Goal: Communication & Community: Answer question/provide support

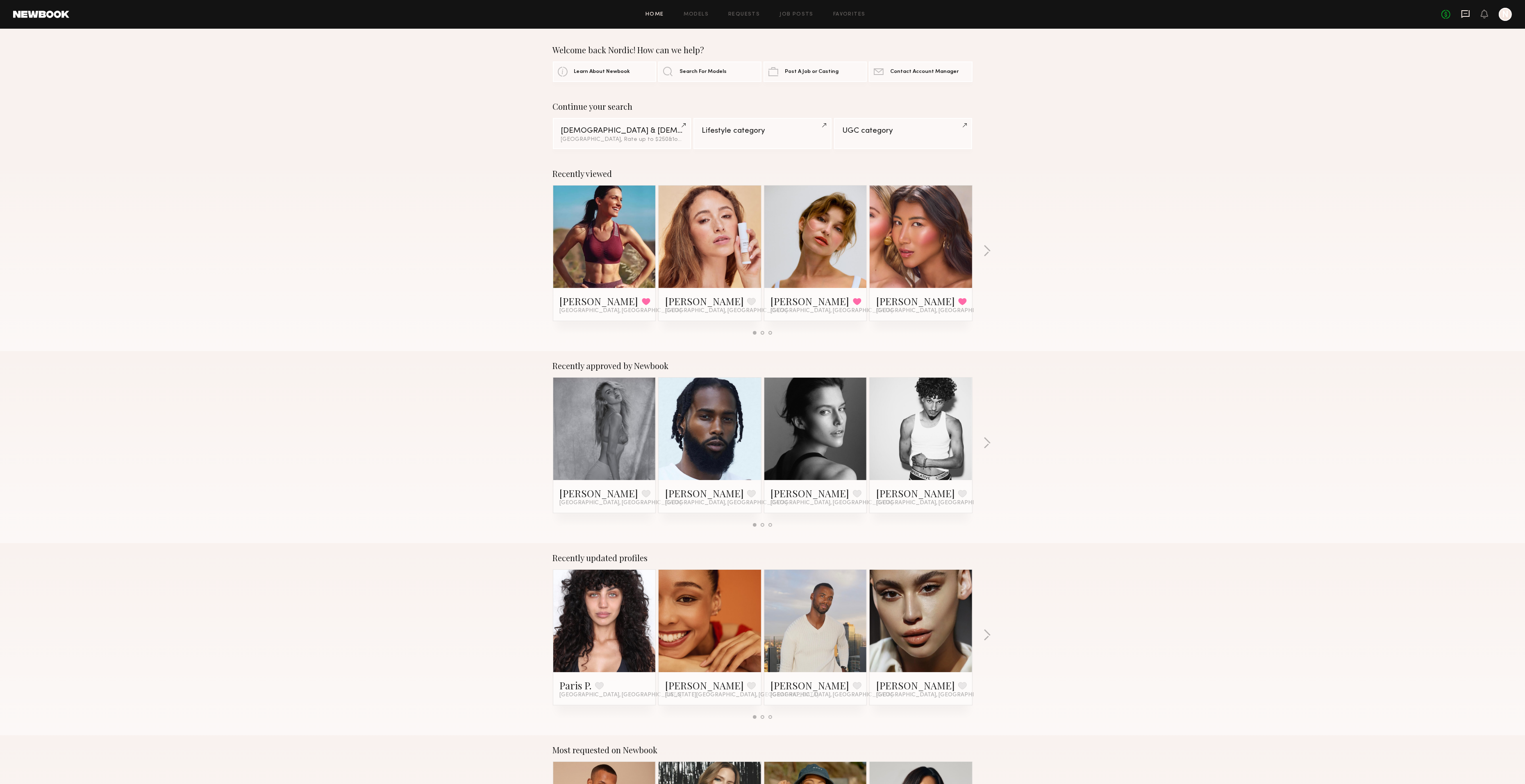
click at [1464, 11] on icon at bounding box center [1465, 14] width 8 height 8
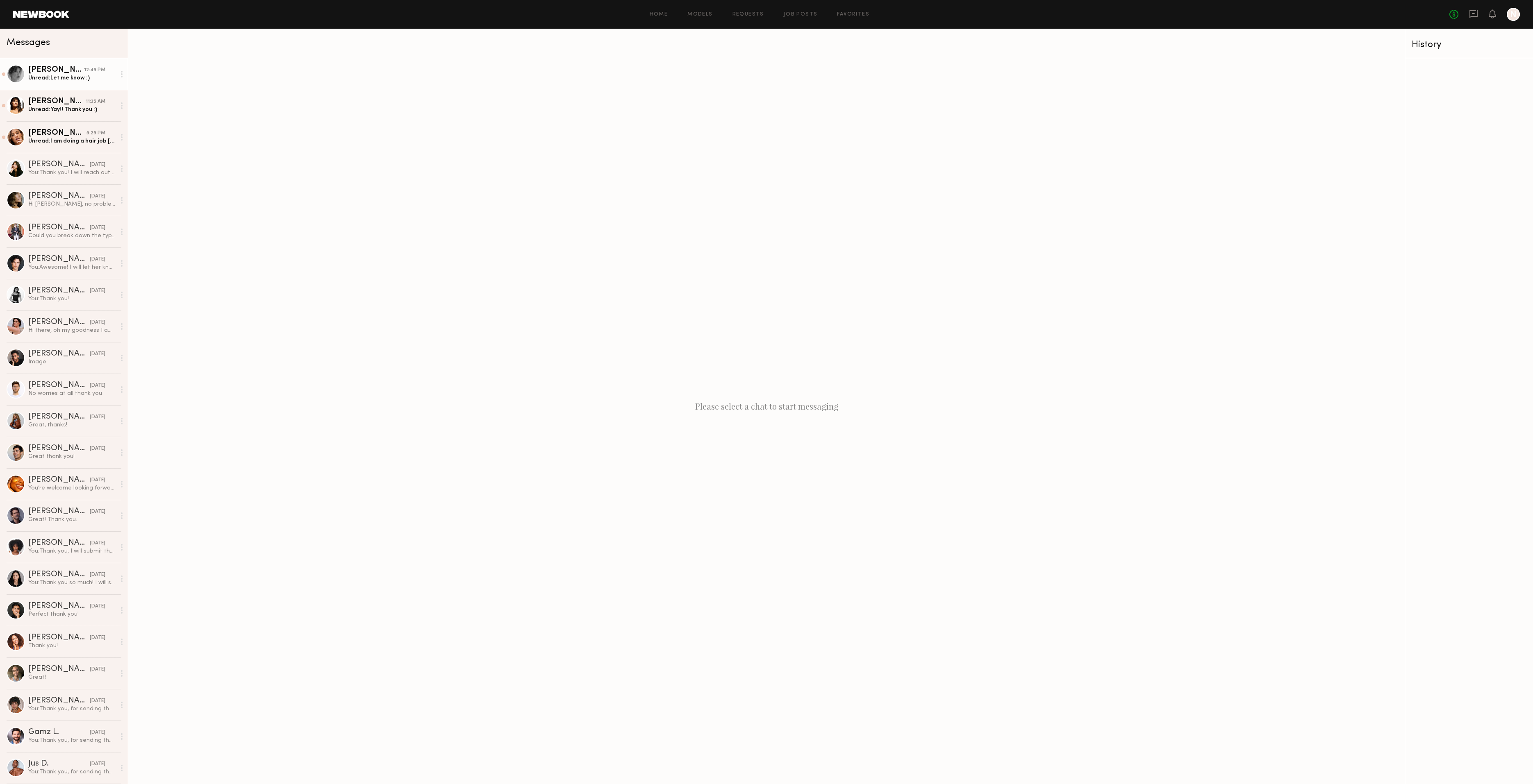
click at [76, 83] on link "[PERSON_NAME] 12:49 PM Unread: Let me know :)" at bounding box center [64, 74] width 128 height 32
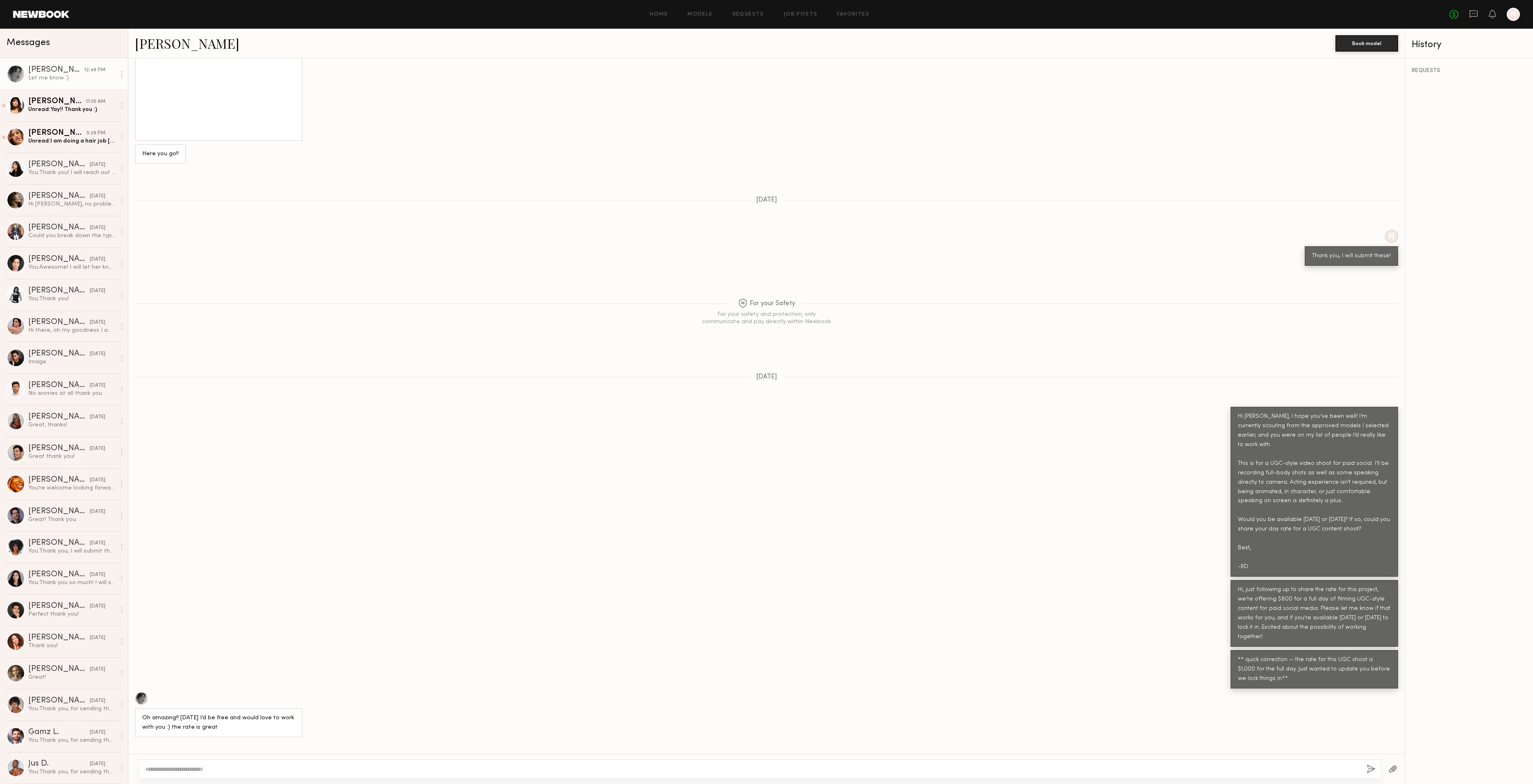
scroll to position [549, 0]
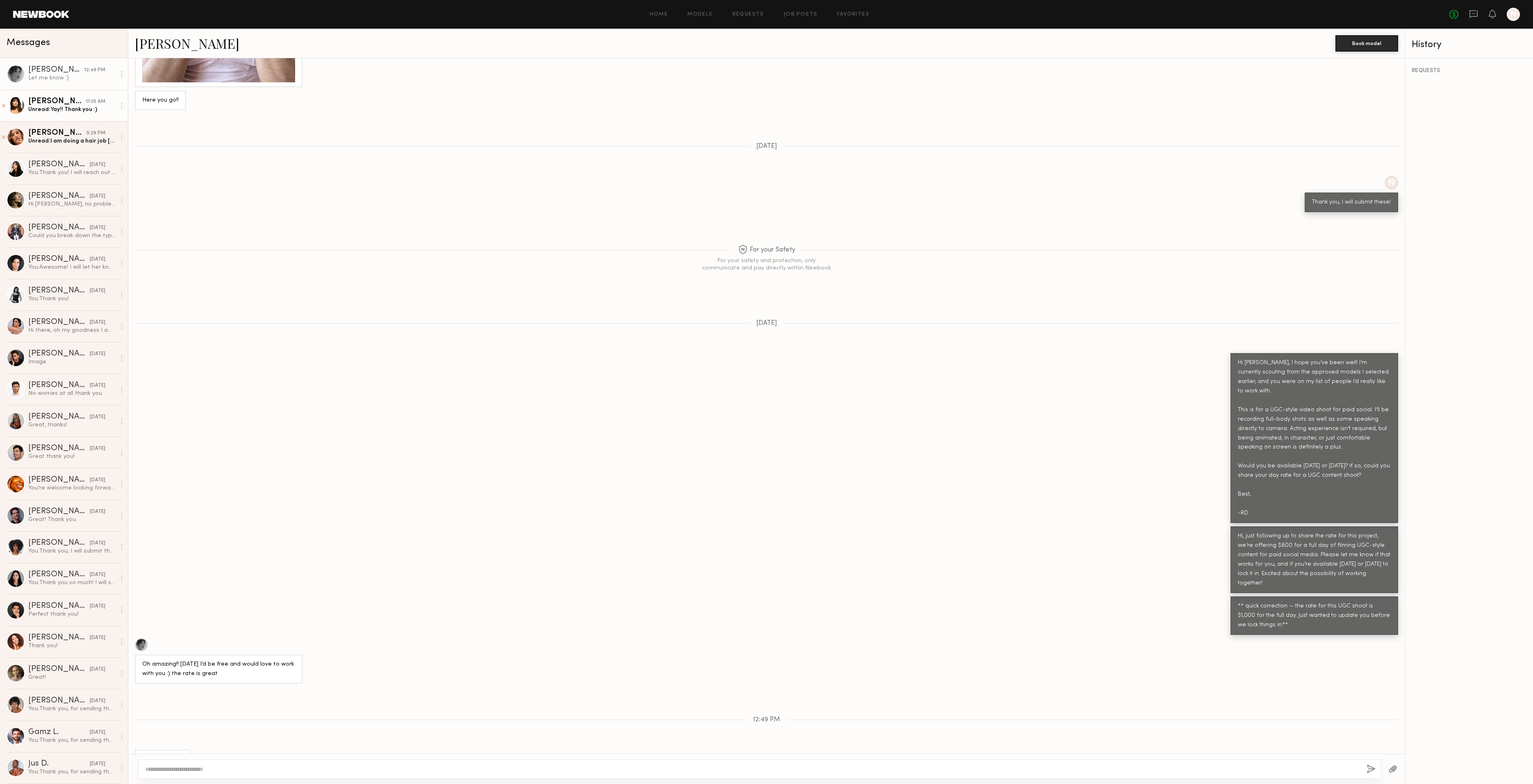
click at [52, 105] on div "[PERSON_NAME]" at bounding box center [57, 102] width 57 height 8
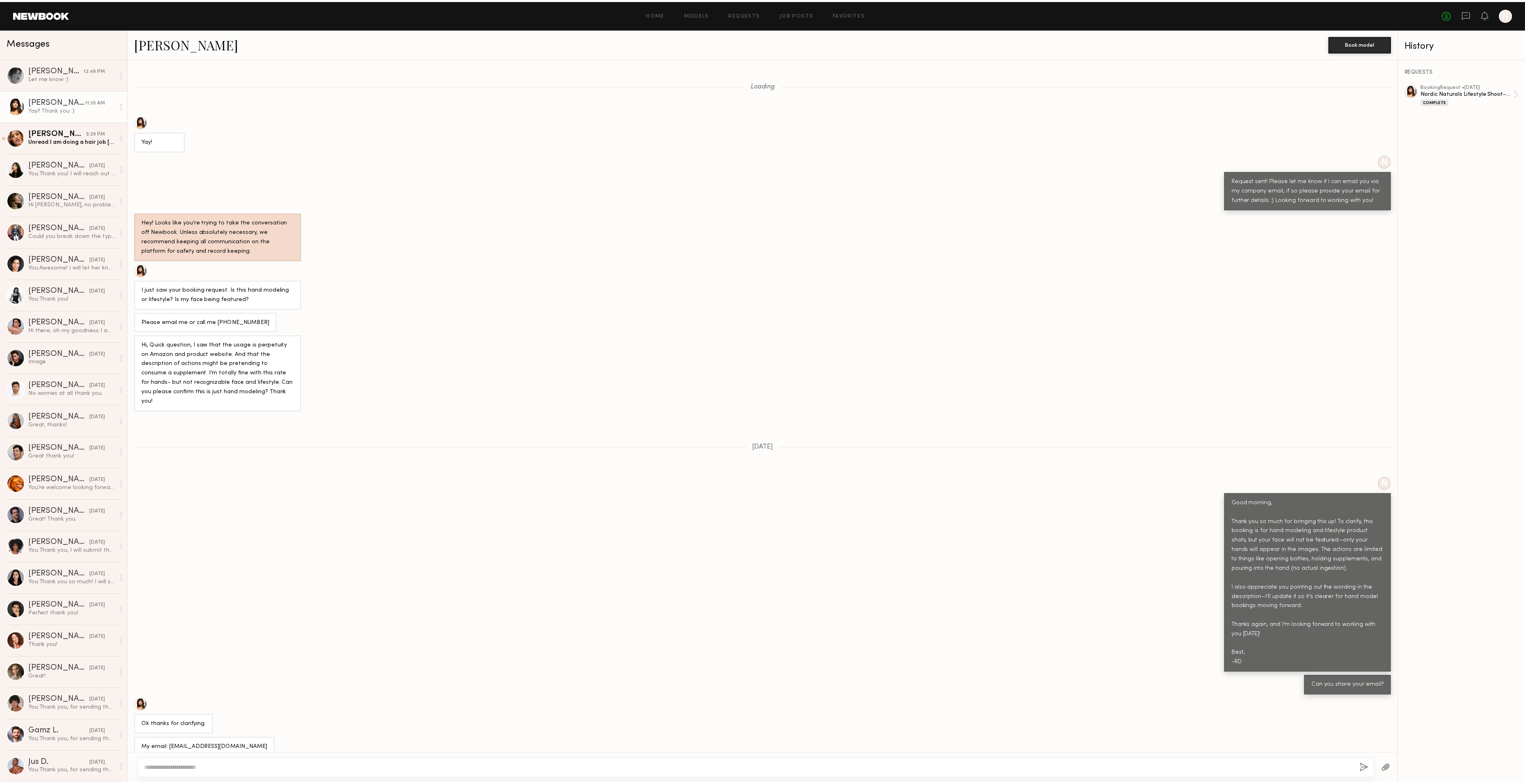
scroll to position [799, 0]
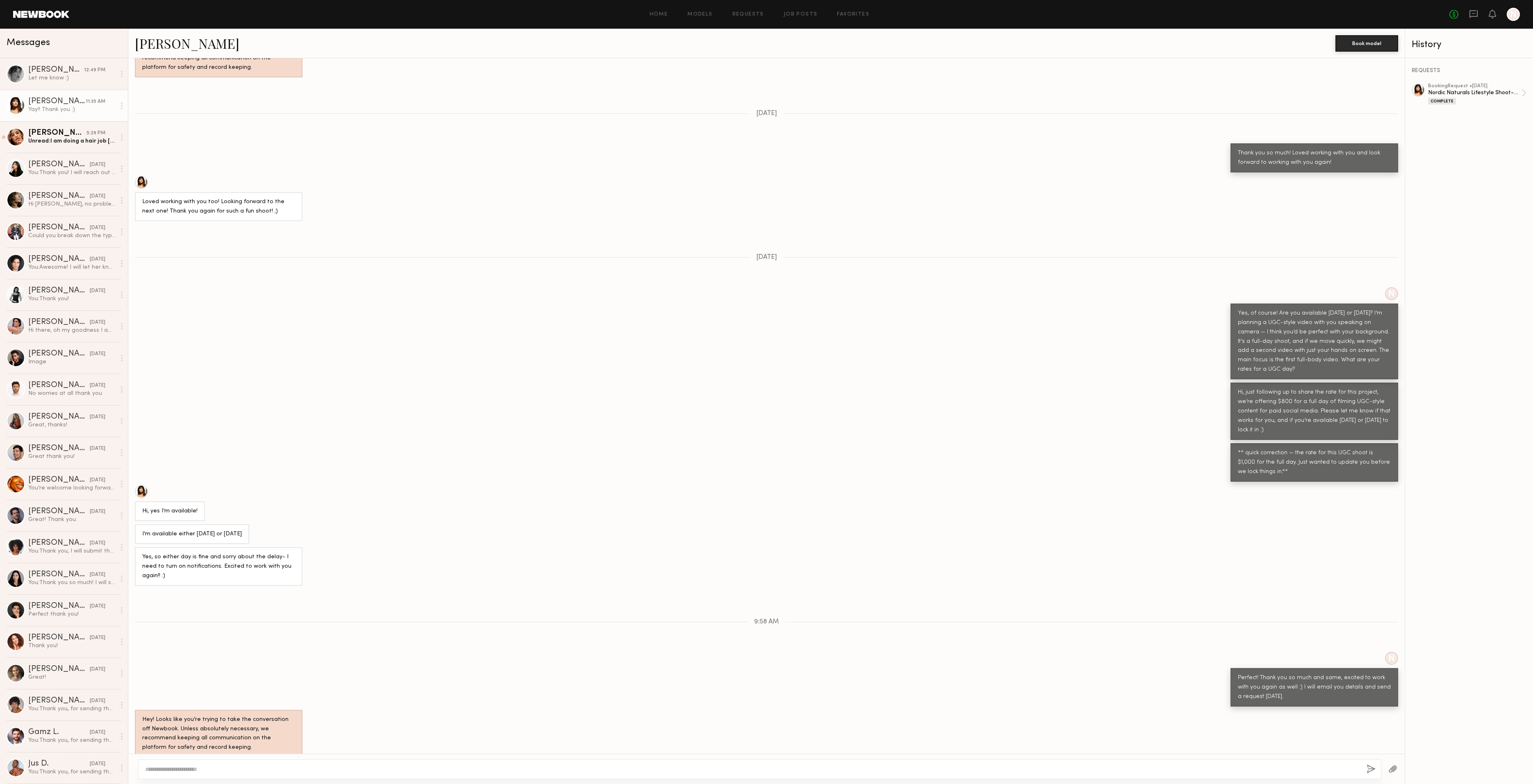
click at [232, 767] on textarea at bounding box center [753, 770] width 1215 height 8
click at [1513, 11] on div at bounding box center [1513, 14] width 13 height 13
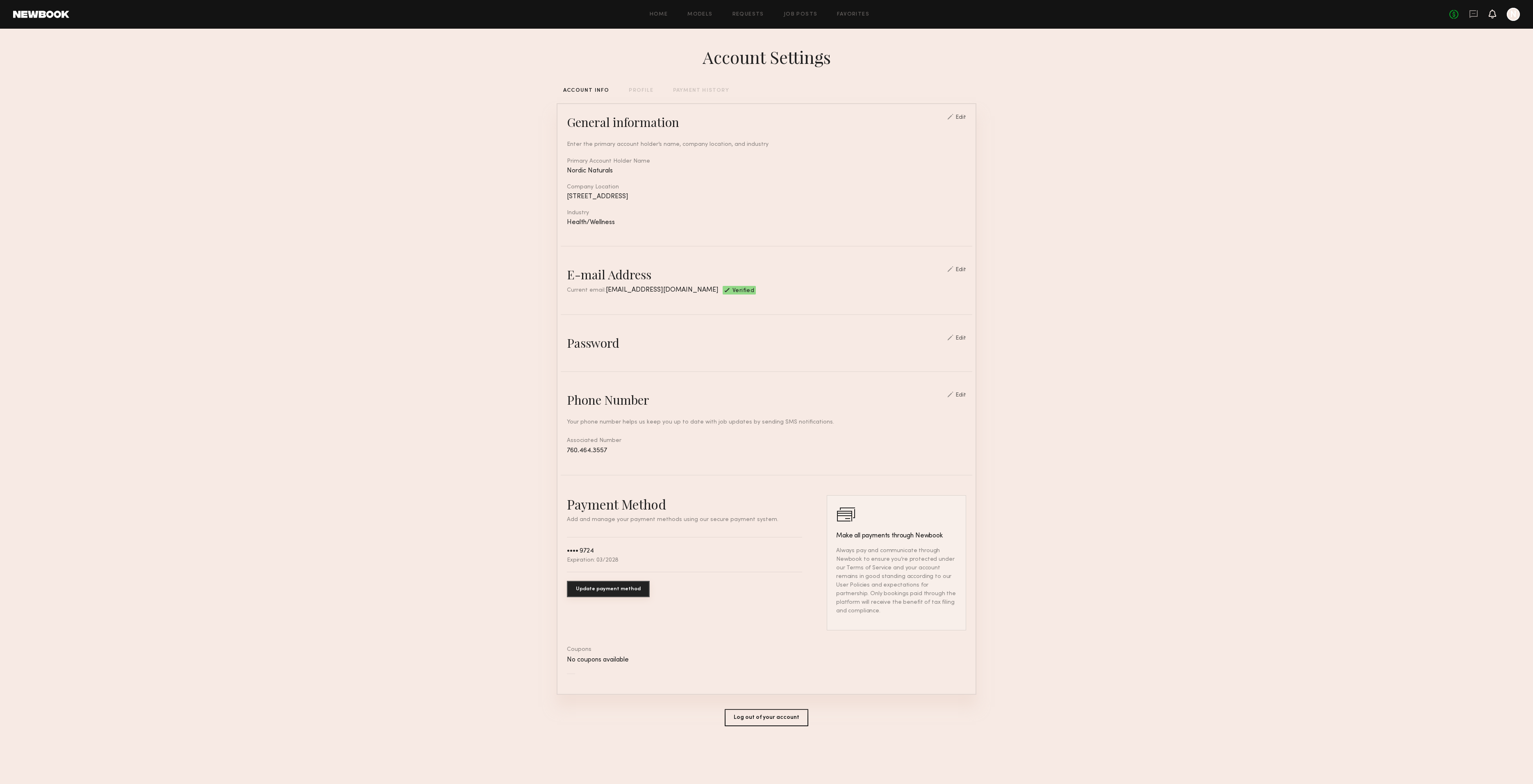
click at [1493, 15] on icon at bounding box center [1492, 14] width 7 height 6
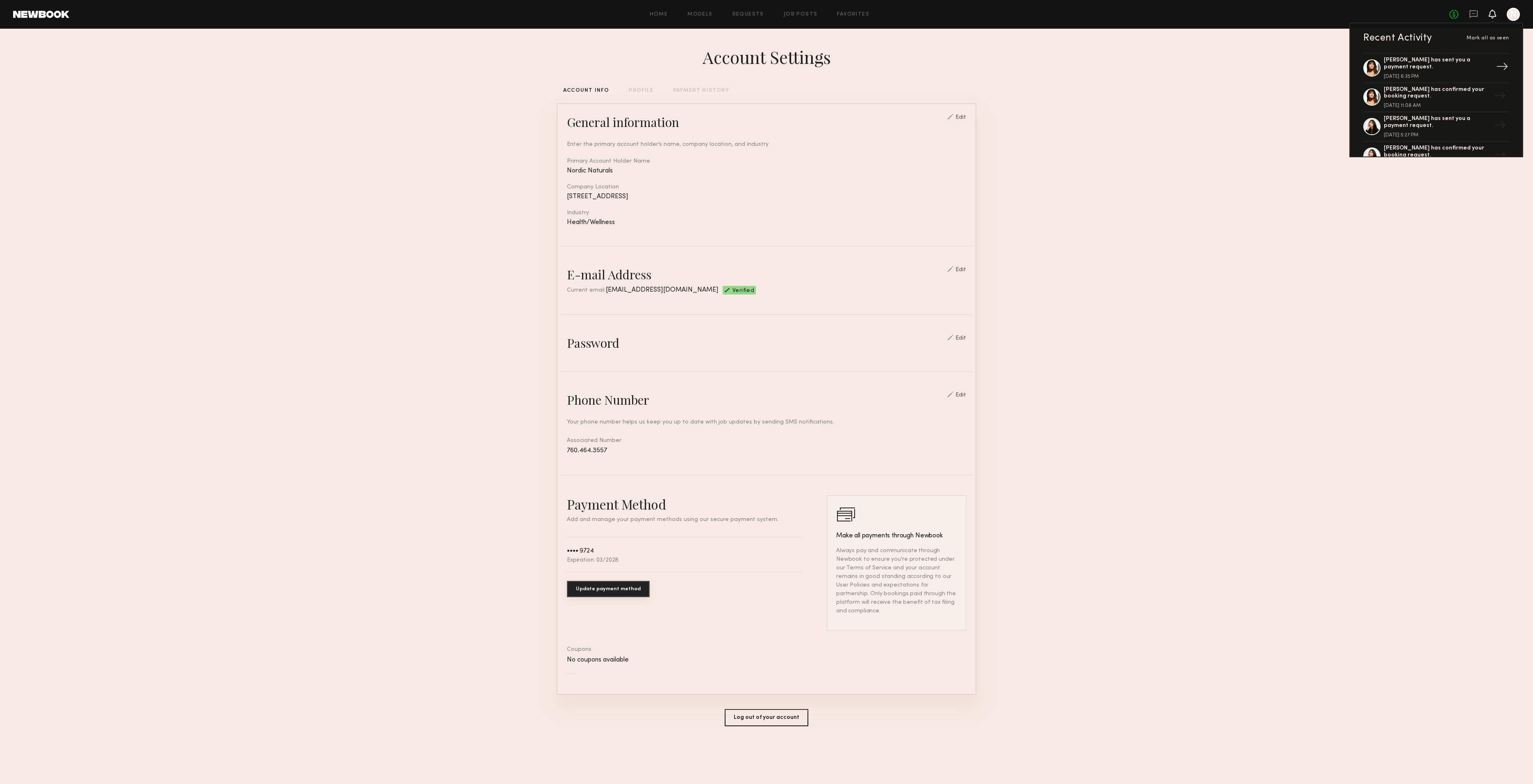
click at [1413, 70] on div "[PERSON_NAME] has sent you a payment request." at bounding box center [1437, 64] width 107 height 14
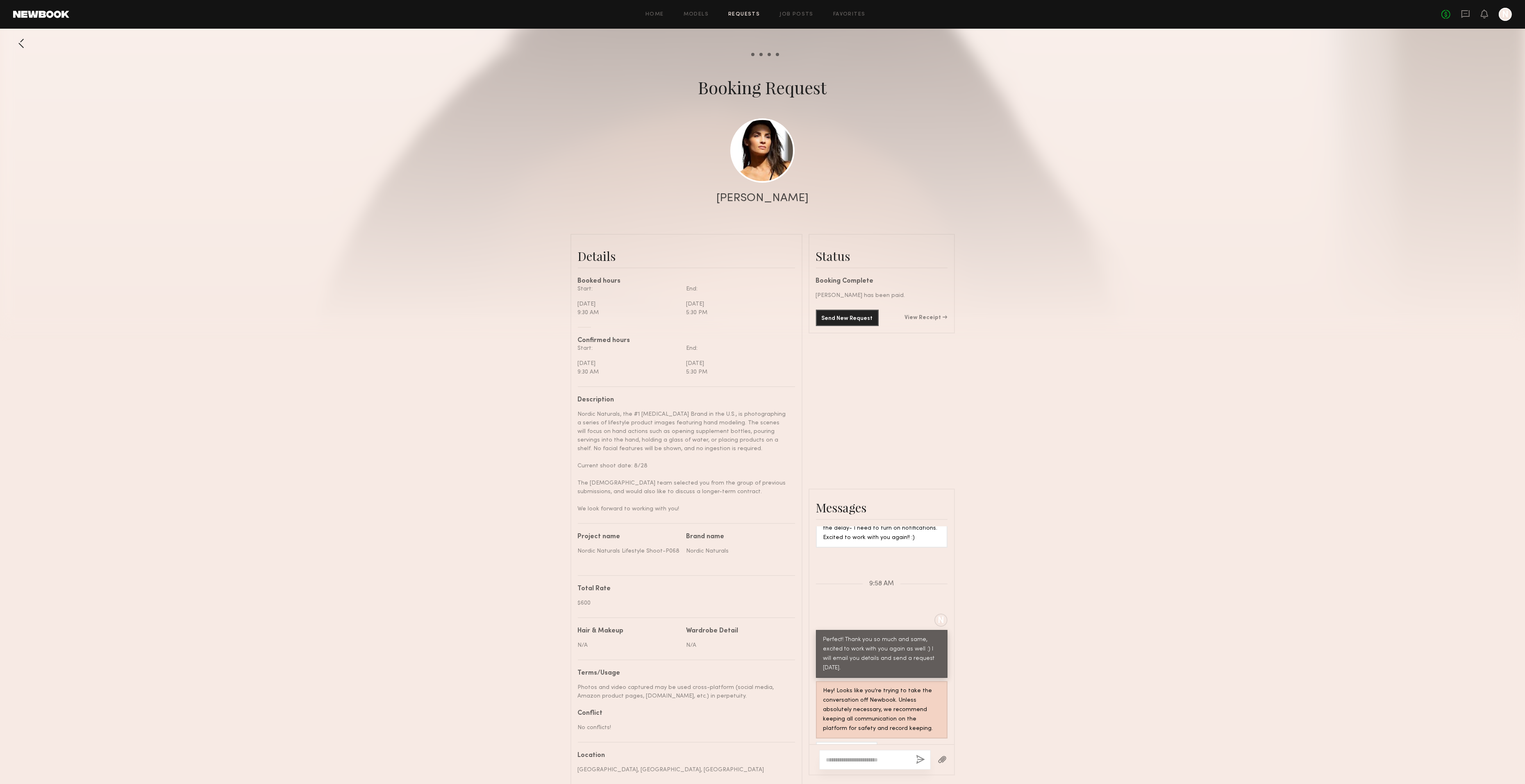
scroll to position [127, 0]
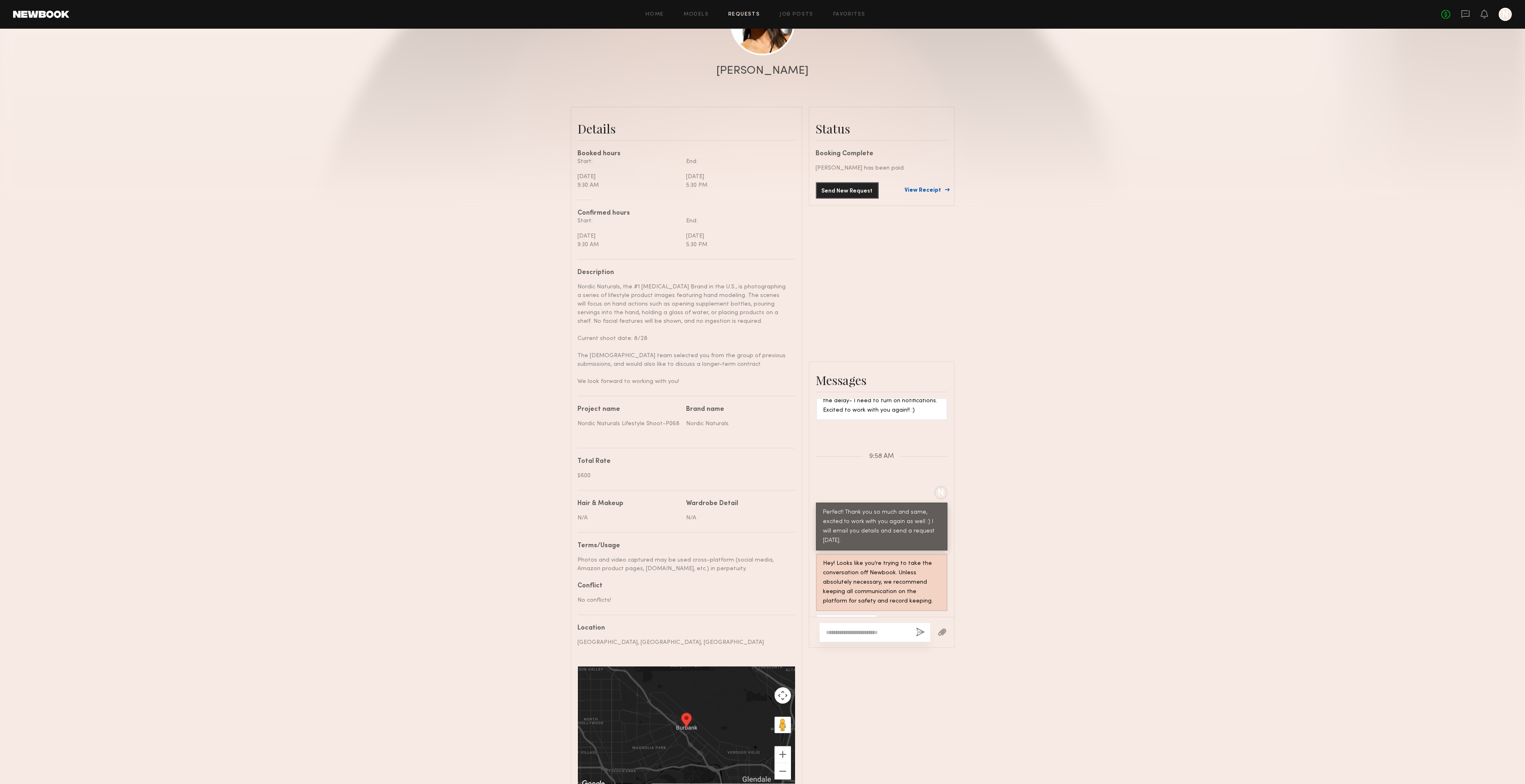
click at [934, 187] on link "View Receipt" at bounding box center [926, 190] width 43 height 6
